Goal: Task Accomplishment & Management: Manage account settings

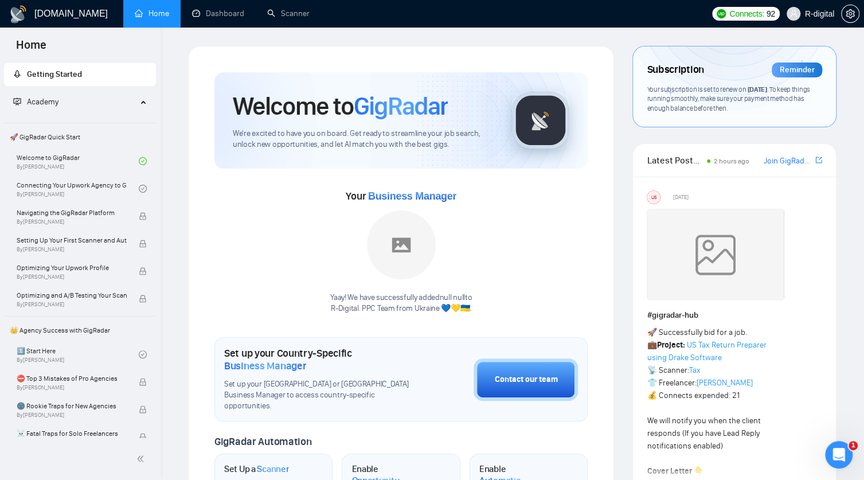
click at [800, 18] on span "R-digital" at bounding box center [810, 13] width 61 height 37
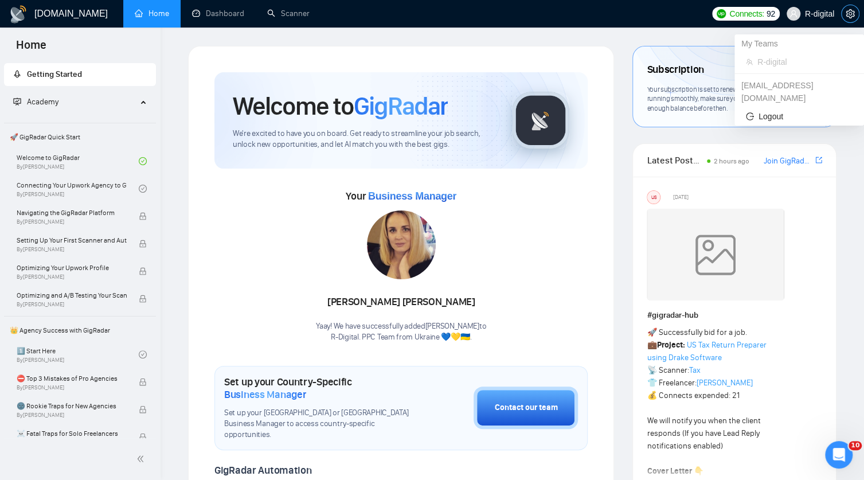
click at [852, 17] on icon "setting" at bounding box center [850, 13] width 9 height 9
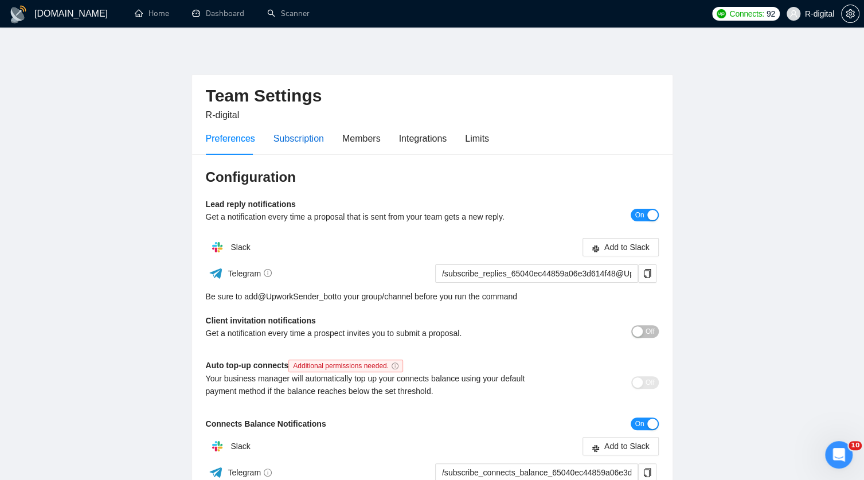
click at [303, 141] on div "Subscription" at bounding box center [299, 138] width 50 height 14
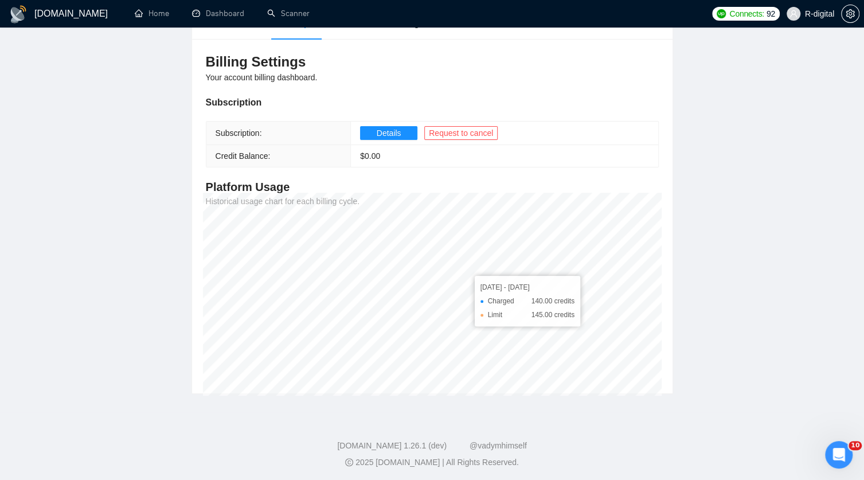
scroll to position [116, 0]
click at [55, 159] on main "Team Settings R-digital Preferences Subscription Members Integrations Limits Bi…" at bounding box center [432, 161] width 828 height 463
click at [226, 13] on link "Dashboard" at bounding box center [218, 14] width 52 height 10
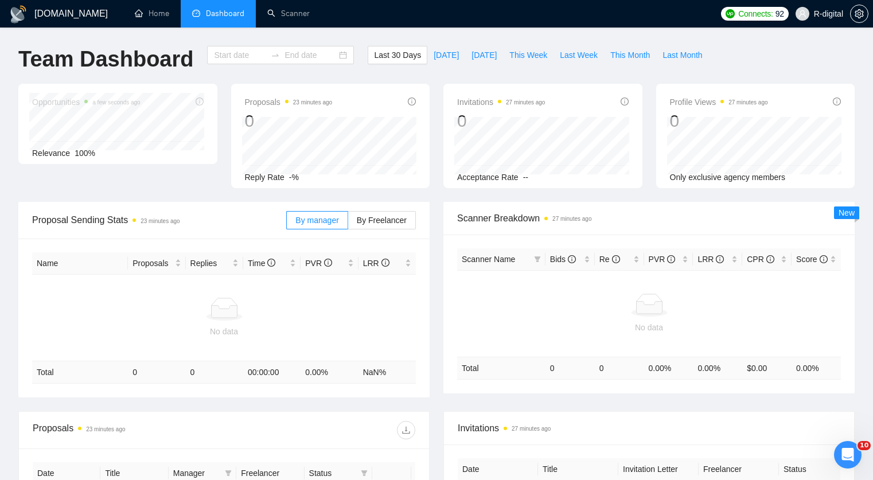
type input "[DATE]"
